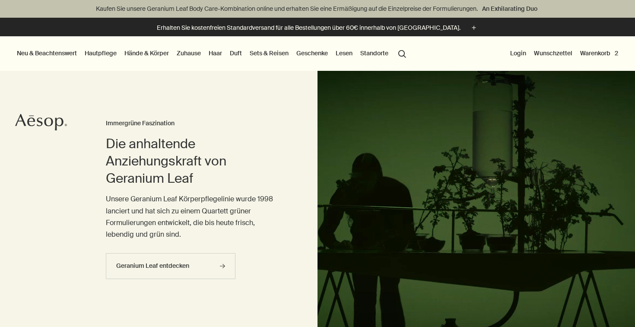
click at [597, 56] on button "Warenkorb 2" at bounding box center [599, 53] width 41 height 11
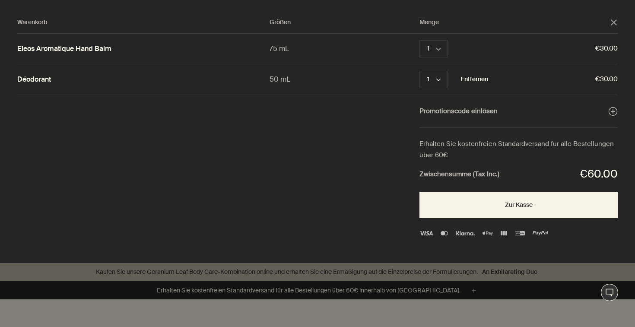
click at [481, 79] on button "Entfernen" at bounding box center [475, 79] width 28 height 10
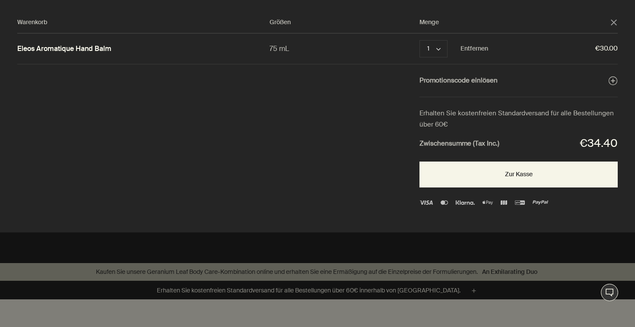
click at [91, 47] on link "Eleos Aromatique Hand Balm" at bounding box center [64, 49] width 94 height 9
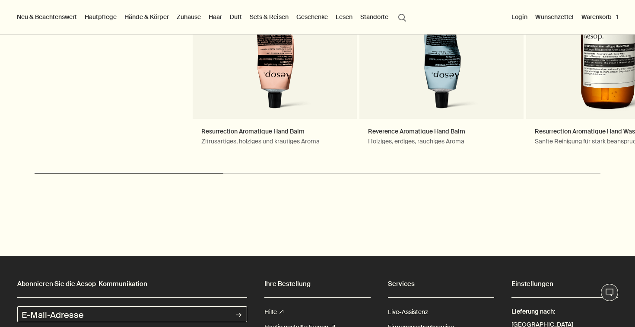
scroll to position [1904, 0]
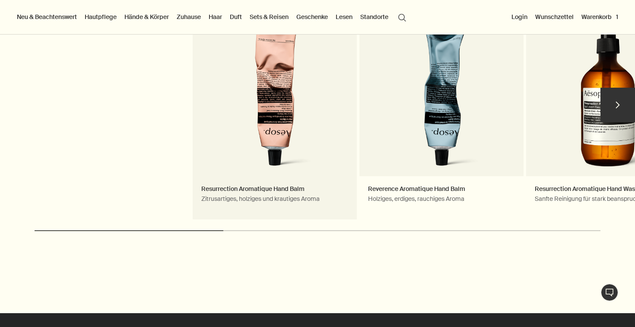
click at [274, 105] on link "Resurrection Aromatique Hand Balm Zitrusartiges, holziges und krautiges Aroma B…" at bounding box center [275, 109] width 164 height 220
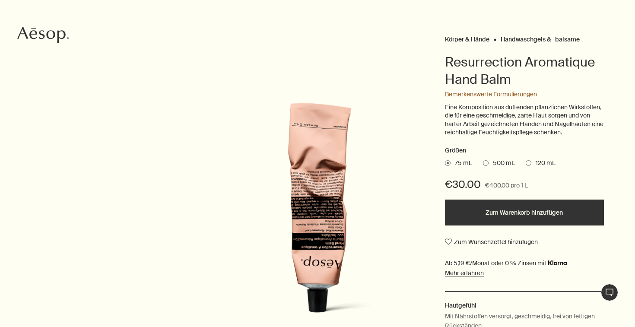
scroll to position [166, 0]
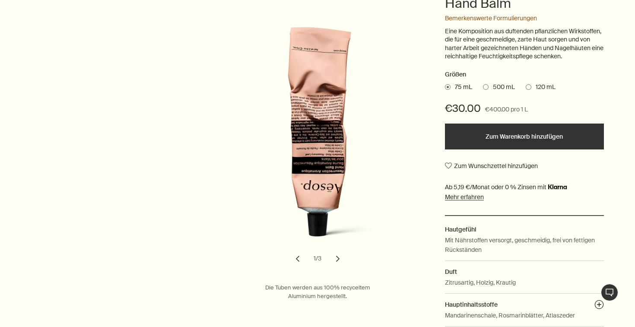
click at [484, 148] on button "Zum Warenkorb hinzufügen" at bounding box center [524, 137] width 159 height 26
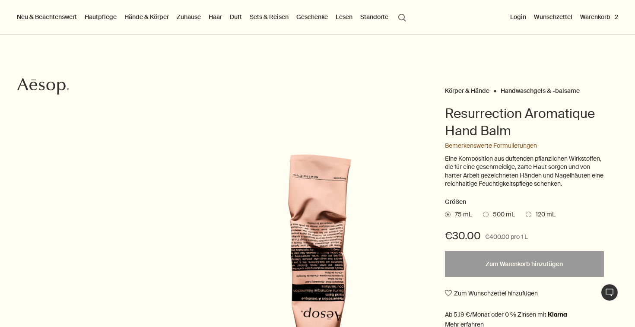
scroll to position [0, 0]
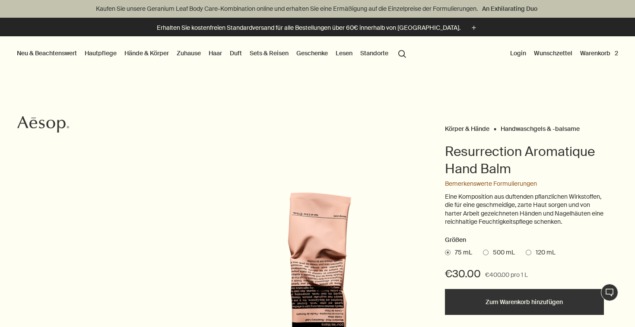
click at [601, 56] on button "Warenkorb 2" at bounding box center [599, 53] width 41 height 11
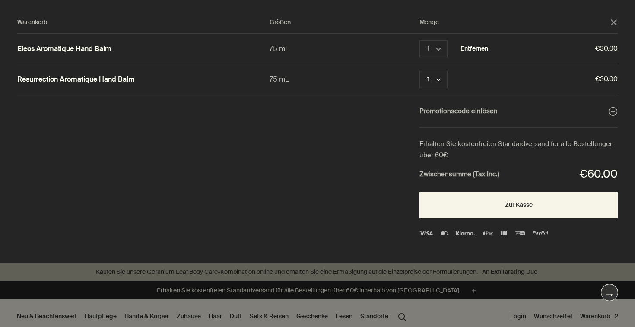
click at [478, 47] on button "Entfernen" at bounding box center [475, 49] width 28 height 10
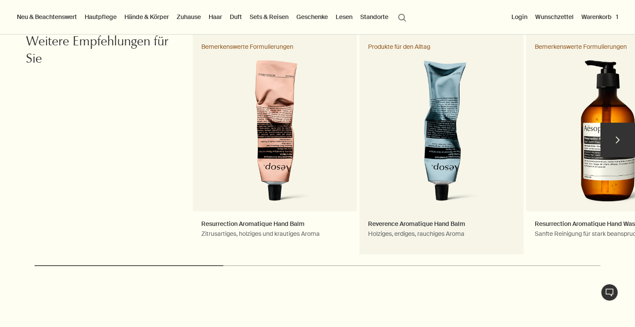
scroll to position [1857, 0]
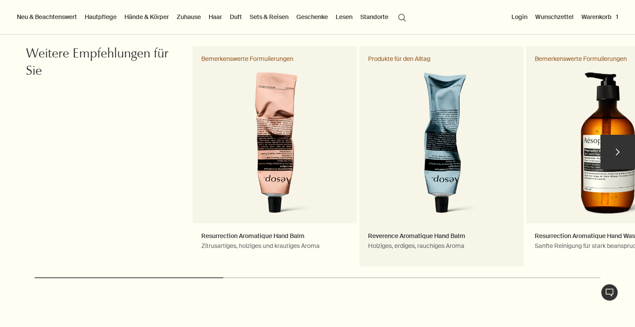
click at [460, 97] on link "Reverence Aromatique Hand Balm Holziges, erdiges, rauchiges Aroma Produkte für …" at bounding box center [442, 156] width 164 height 220
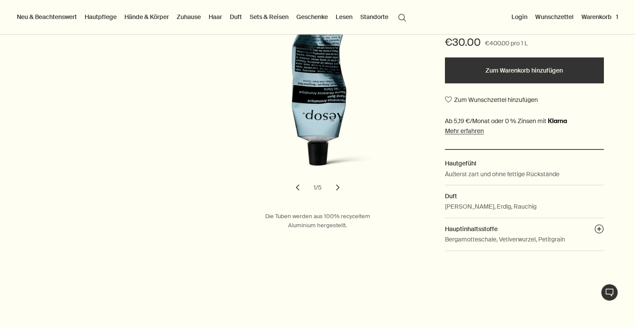
scroll to position [189, 0]
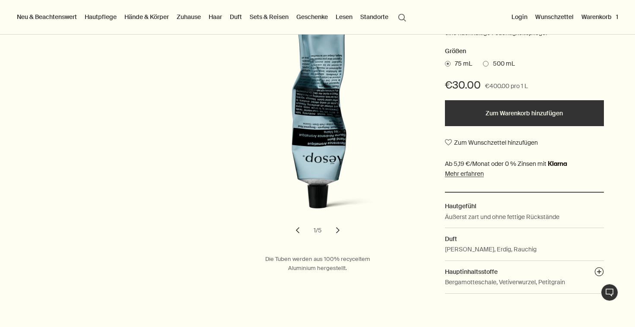
click at [334, 232] on button "chevron" at bounding box center [337, 230] width 19 height 19
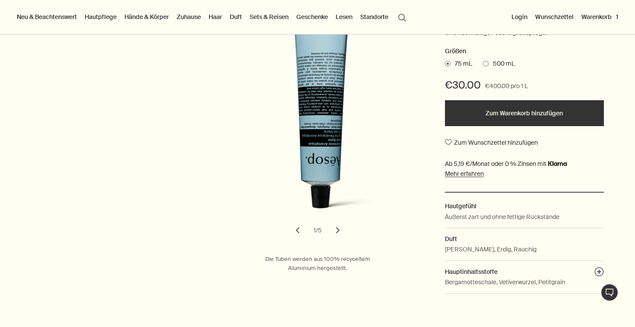
click at [334, 232] on button "chevron" at bounding box center [337, 230] width 19 height 19
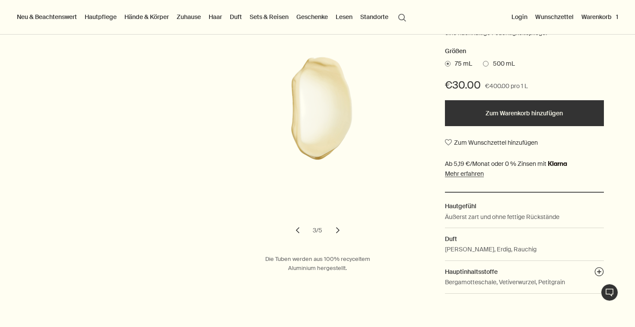
click at [334, 232] on button "chevron" at bounding box center [337, 230] width 19 height 19
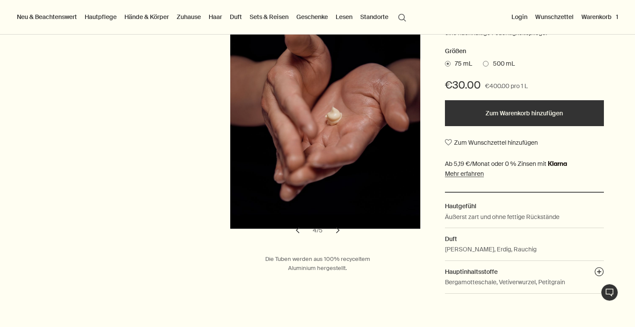
click at [334, 232] on button "chevron" at bounding box center [337, 230] width 19 height 19
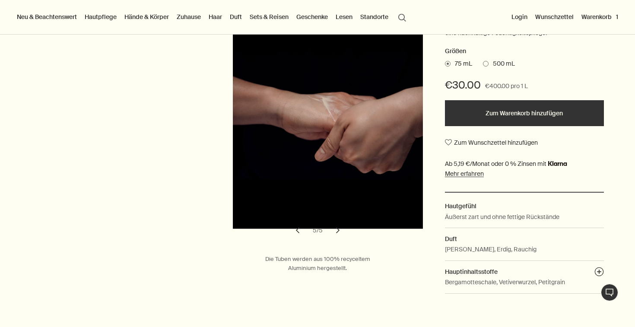
click at [334, 232] on button "chevron" at bounding box center [337, 230] width 19 height 19
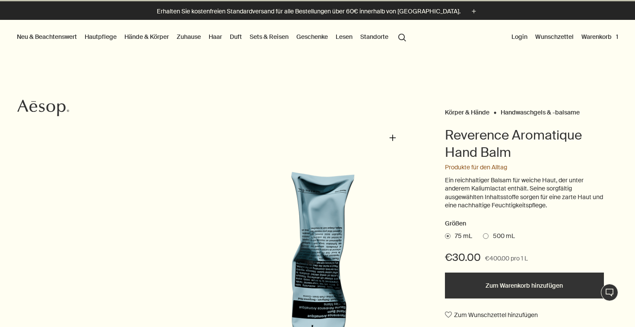
scroll to position [0, 0]
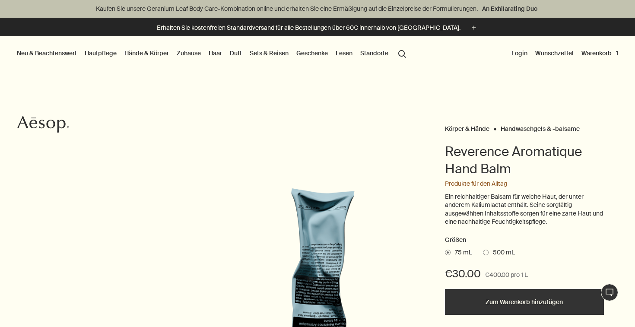
click at [603, 51] on button "Warenkorb 1" at bounding box center [600, 53] width 40 height 11
